Goal: Connect with others: Connect with others

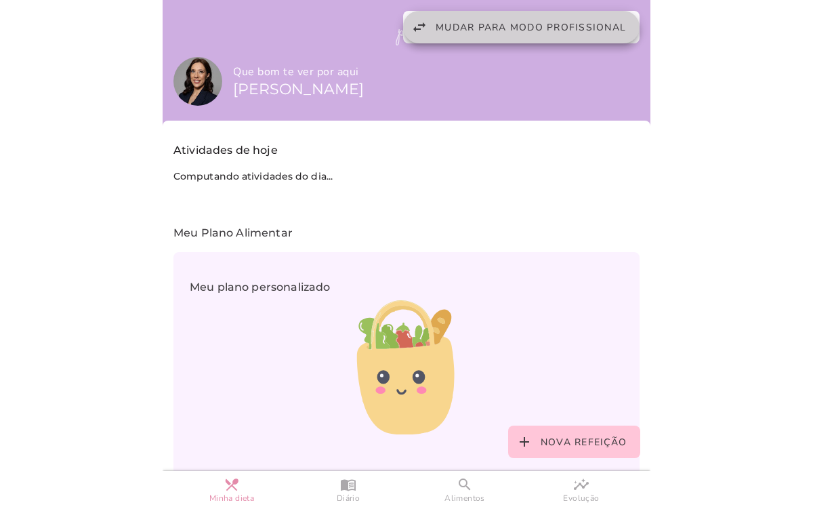
click at [518, 22] on span "Mudar para modo profissional" at bounding box center [531, 27] width 190 height 13
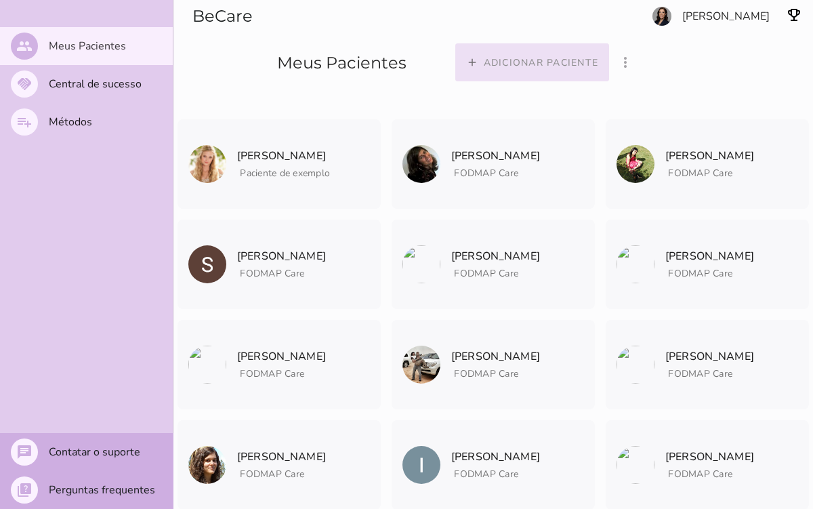
click at [606, 54] on button "add Adicionar paciente" at bounding box center [532, 62] width 154 height 38
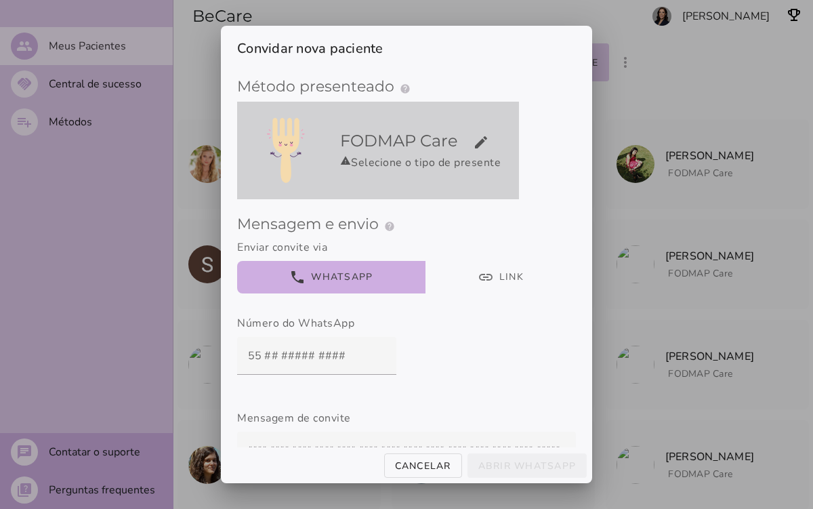
click at [415, 167] on div "warning Selecione o tipo de presente" at bounding box center [426, 162] width 173 height 16
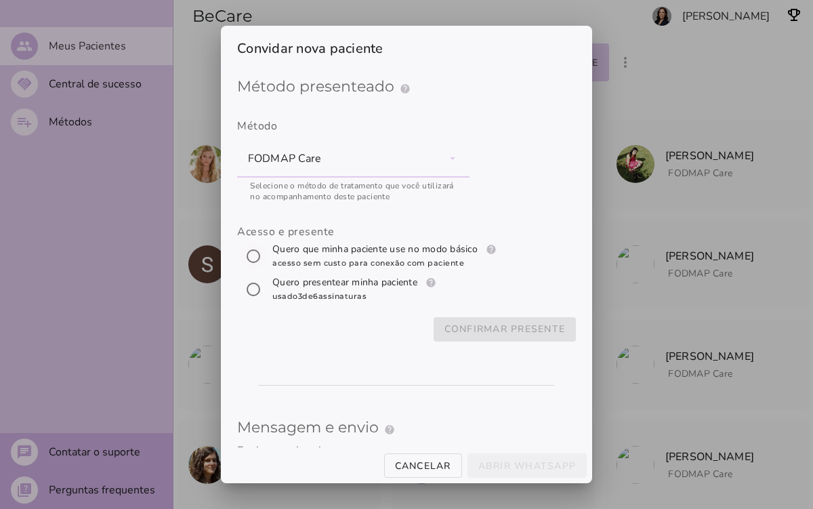
click at [252, 258] on input "[object Object]" at bounding box center [253, 256] width 33 height 33
radio input "****"
type mwc-radio "trial-extension"
click at [0, 0] on slot "Confirmar presente" at bounding box center [0, 0] width 0 height 0
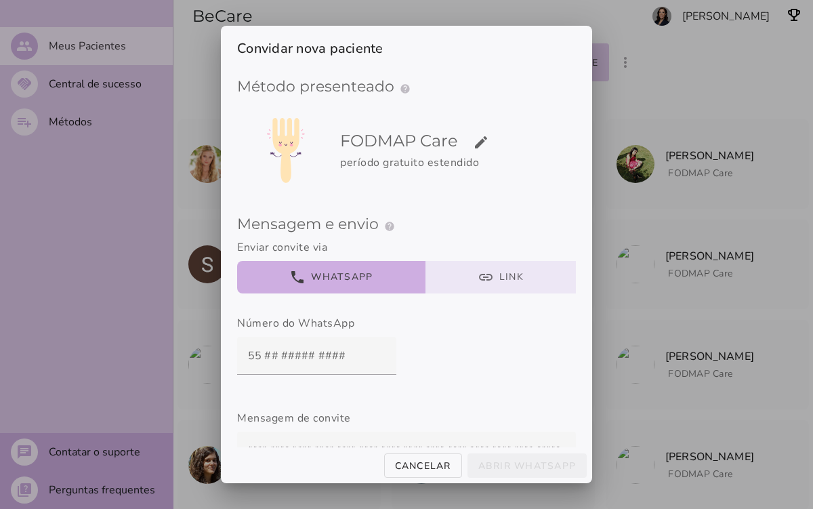
click at [477, 278] on button "link Link" at bounding box center [501, 277] width 151 height 33
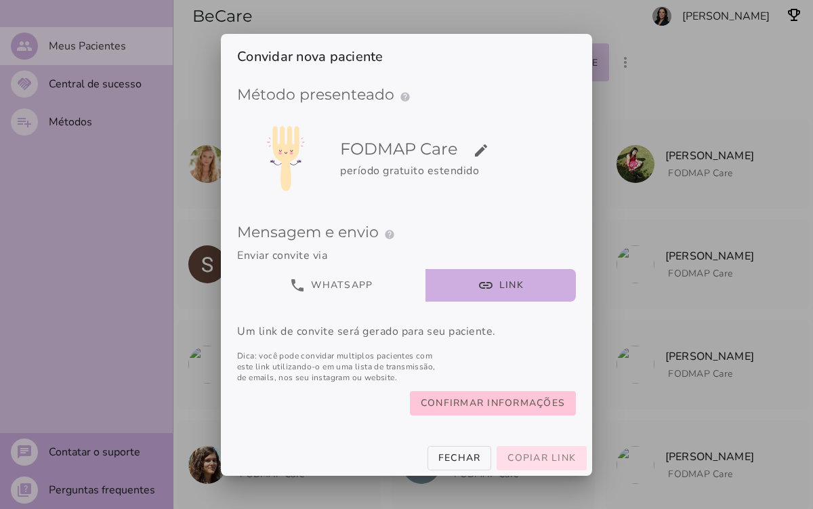
click at [531, 455] on span "Copiar link" at bounding box center [542, 457] width 68 height 13
